Goal: Navigation & Orientation: Find specific page/section

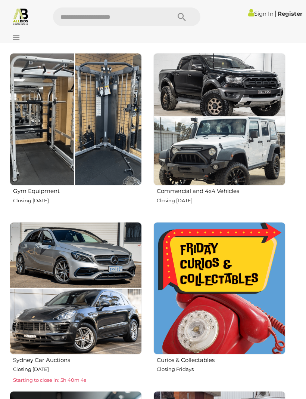
scroll to position [498, 0]
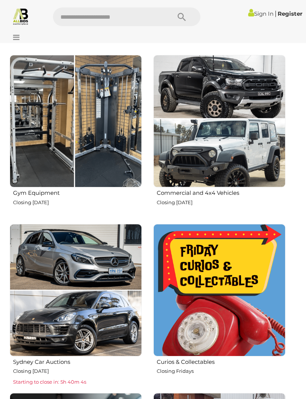
click at [244, 304] on img at bounding box center [220, 290] width 132 height 132
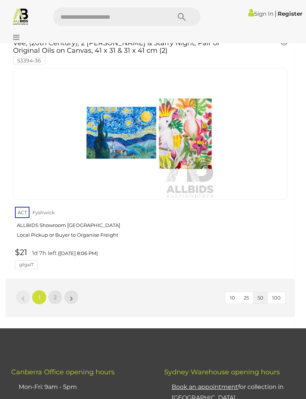
scroll to position [12172, 0]
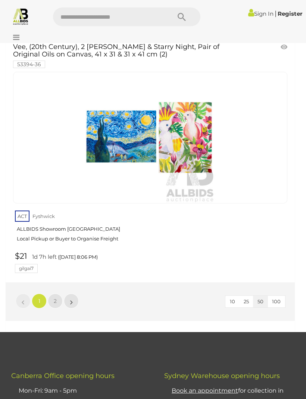
click at [55, 297] on span "2" at bounding box center [55, 300] width 3 height 7
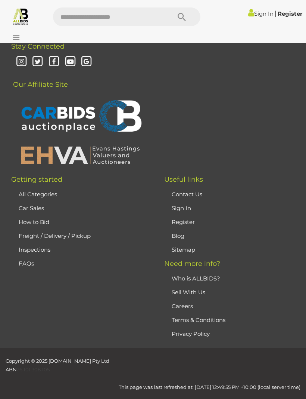
scroll to position [23, 0]
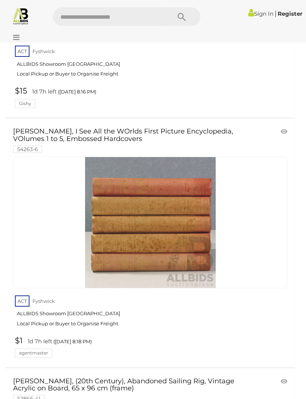
scroll to position [1236, 0]
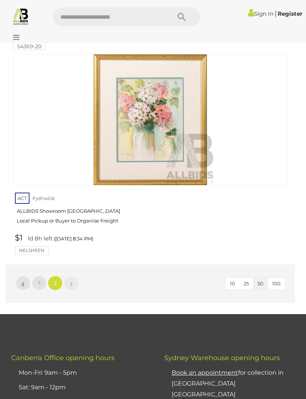
click at [36, 275] on link "1" at bounding box center [39, 282] width 15 height 15
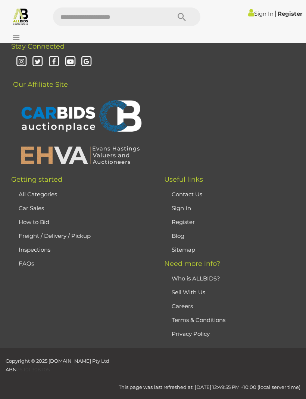
scroll to position [23, 0]
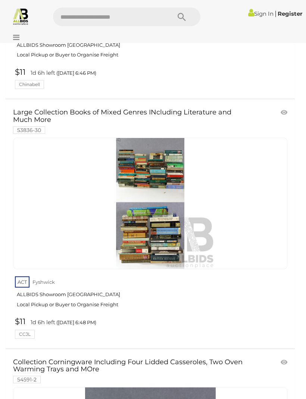
scroll to position [2683, 0]
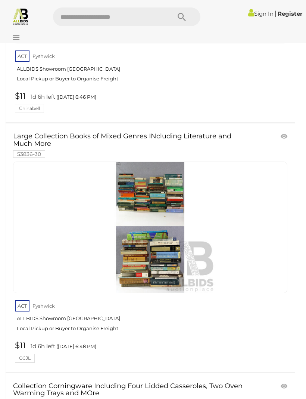
click at [26, 16] on img at bounding box center [21, 16] width 18 height 18
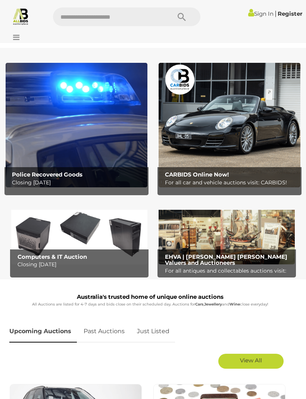
click at [16, 36] on icon at bounding box center [14, 37] width 10 height 7
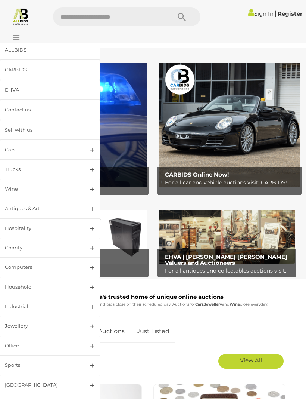
click at [94, 268] on link "Computers" at bounding box center [50, 267] width 100 height 20
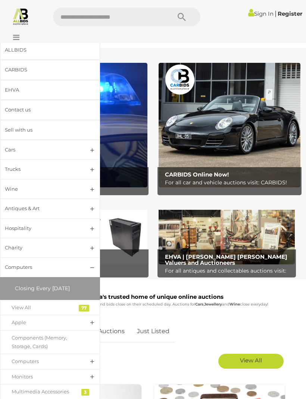
click at [59, 290] on link "Closing Every [DATE]" at bounding box center [50, 288] width 93 height 15
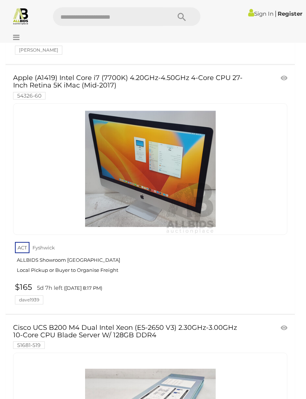
scroll to position [11825, 0]
click at [24, 21] on img at bounding box center [21, 16] width 18 height 18
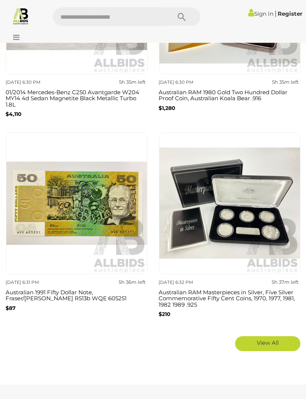
scroll to position [1237, 0]
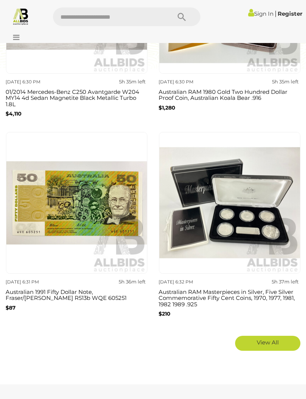
click at [277, 339] on link "View All" at bounding box center [267, 343] width 65 height 15
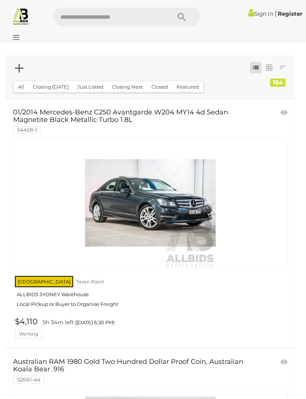
click at [17, 37] on icon at bounding box center [14, 37] width 10 height 7
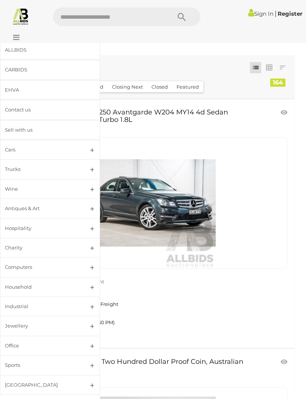
click at [94, 286] on link "Household" at bounding box center [50, 287] width 100 height 20
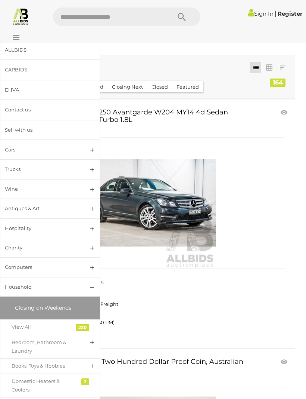
click at [66, 305] on span "Closing on Weekends" at bounding box center [43, 307] width 56 height 7
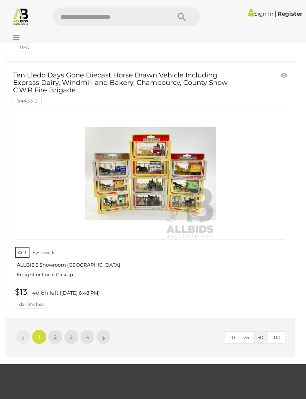
scroll to position [12191, 0]
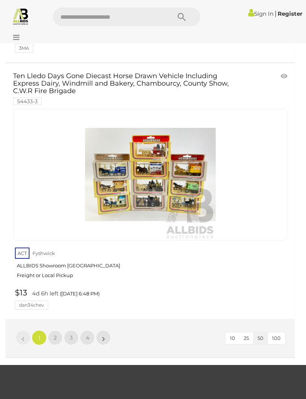
click at [55, 334] on span "2" at bounding box center [55, 337] width 3 height 7
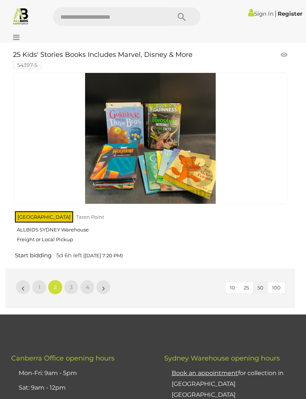
scroll to position [12195, 0]
click at [74, 280] on link "3" at bounding box center [71, 287] width 15 height 15
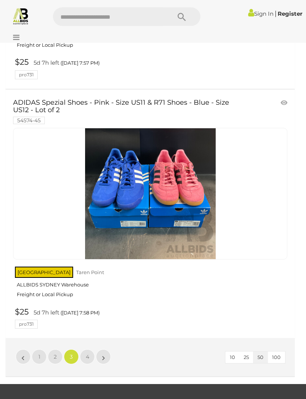
scroll to position [12075, 0]
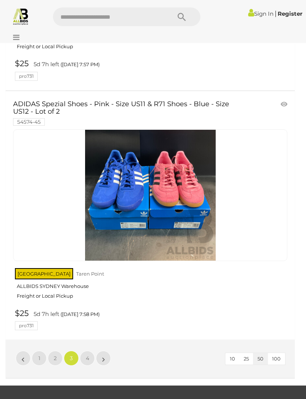
click at [90, 351] on link "4" at bounding box center [87, 358] width 15 height 15
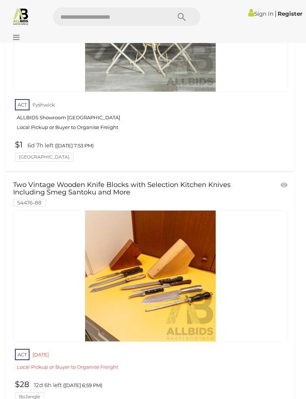
scroll to position [11151, 0]
